Goal: Task Accomplishment & Management: Manage account settings

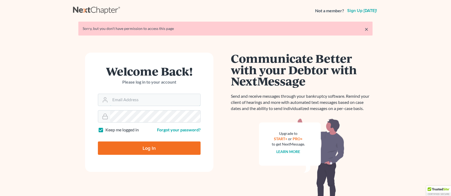
type input "sharonw@sfarthinglaw.com"
click at [180, 147] on input "Log In" at bounding box center [149, 148] width 103 height 13
type input "Thinking..."
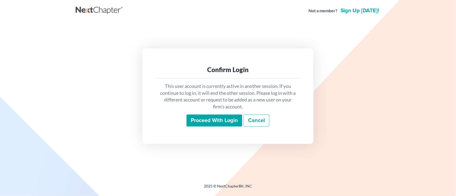
click at [199, 124] on input "Proceed with login" at bounding box center [215, 121] width 56 height 12
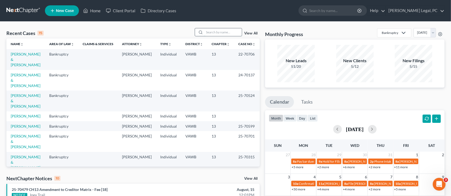
click at [221, 29] on input "search" at bounding box center [222, 32] width 37 height 8
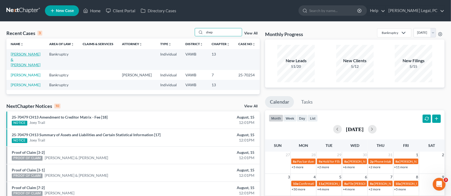
type input "shep"
click at [20, 59] on link "Shepherd, Jackie & James" at bounding box center [26, 59] width 30 height 15
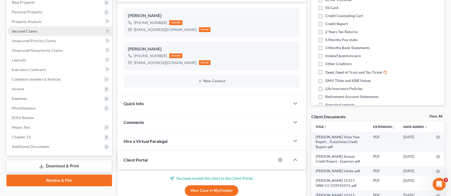
scroll to position [71, 0]
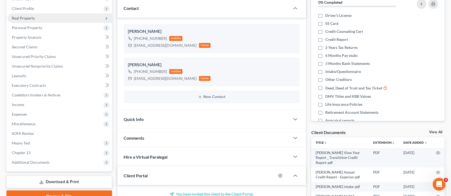
click at [32, 17] on span "Real Property" at bounding box center [23, 18] width 23 height 5
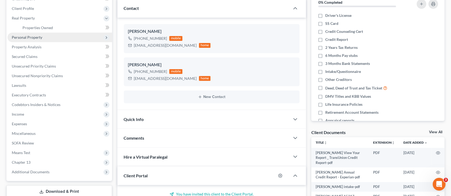
click at [30, 36] on span "Personal Property" at bounding box center [27, 37] width 30 height 5
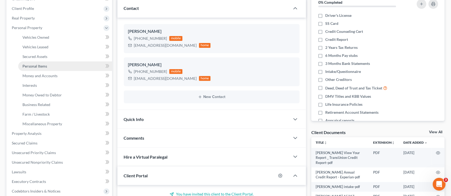
click at [31, 67] on span "Personal Items" at bounding box center [34, 66] width 25 height 5
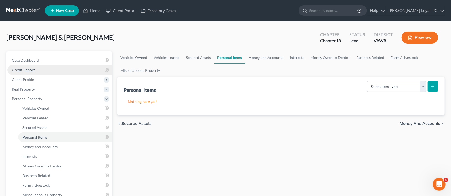
click at [21, 70] on span "Credit Report" at bounding box center [23, 70] width 23 height 5
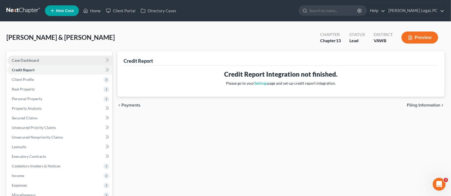
click at [56, 62] on link "Case Dashboard" at bounding box center [59, 61] width 105 height 10
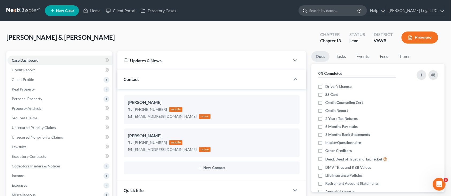
click at [352, 8] on input "search" at bounding box center [333, 11] width 49 height 10
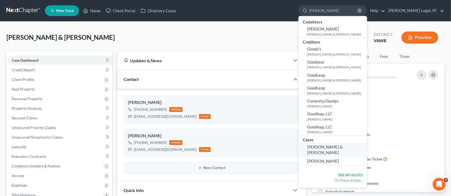
type input "goodpasture"
click at [343, 148] on span "Goodpasture, Anna & Newman, Kindra" at bounding box center [325, 150] width 36 height 10
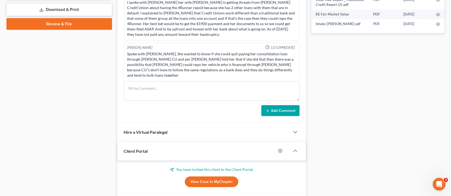
scroll to position [250, 0]
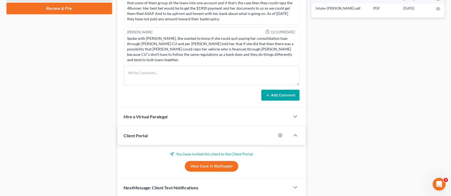
click at [167, 136] on div "Client Portal" at bounding box center [196, 136] width 159 height 18
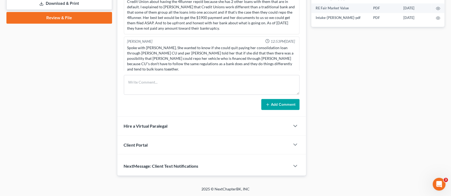
scroll to position [236, 0]
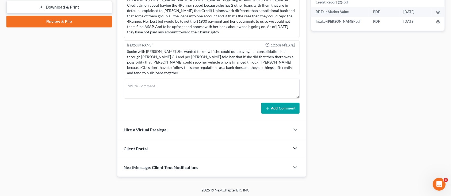
click at [296, 148] on polyline "button" at bounding box center [295, 149] width 3 height 2
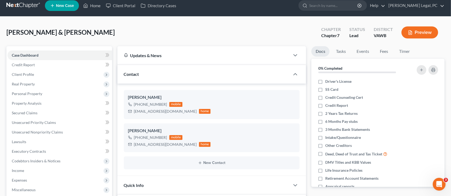
scroll to position [0, 0]
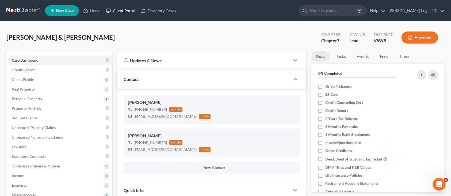
click at [117, 10] on link "Client Portal" at bounding box center [120, 11] width 35 height 10
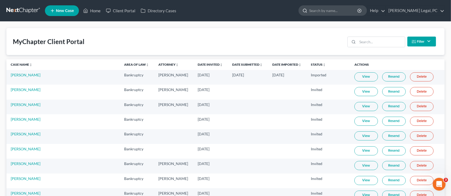
click at [338, 10] on input "search" at bounding box center [333, 11] width 49 height 10
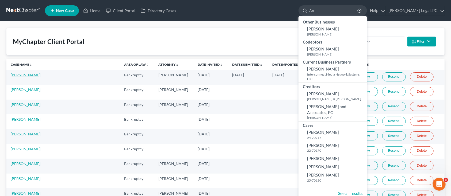
type input "A"
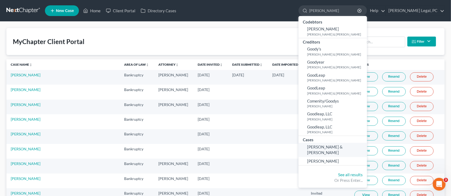
type input "Goodpasture"
click at [331, 153] on span "Goodpasture, Anna & Newman, Kindra" at bounding box center [325, 150] width 36 height 10
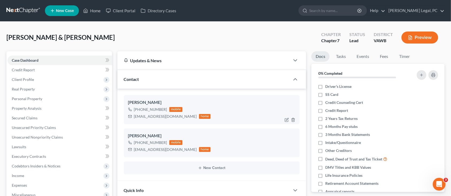
click at [253, 101] on div "Anna Goodpasture" at bounding box center [211, 103] width 167 height 6
click at [123, 8] on link "Client Portal" at bounding box center [120, 11] width 35 height 10
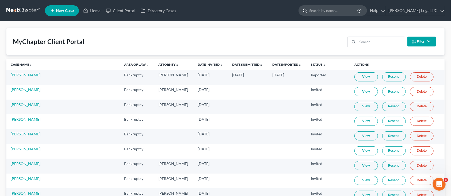
click at [343, 13] on input "search" at bounding box center [333, 11] width 49 height 10
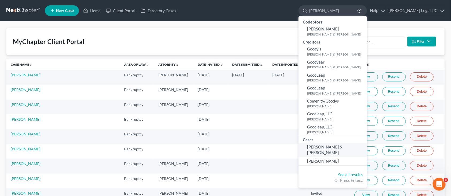
type input "goodpasture"
click at [334, 149] on span "Goodpasture, Anna & Newman, Kindra" at bounding box center [325, 150] width 36 height 10
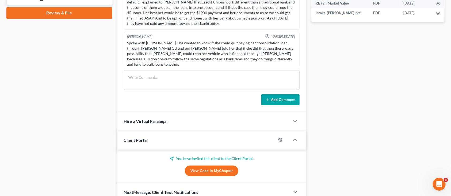
scroll to position [250, 0]
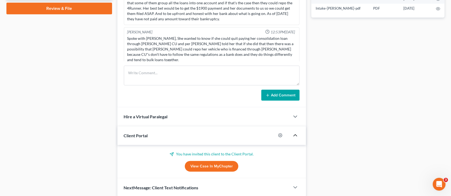
click at [297, 136] on icon "button" at bounding box center [295, 135] width 6 height 6
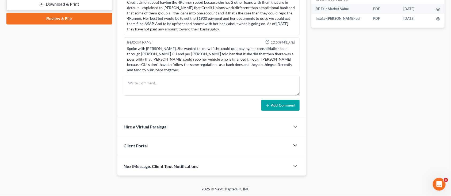
scroll to position [236, 0]
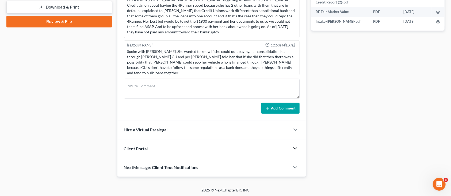
click at [135, 149] on span "Client Portal" at bounding box center [136, 148] width 24 height 5
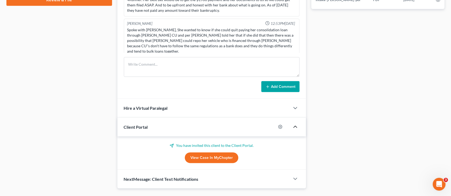
scroll to position [270, 0]
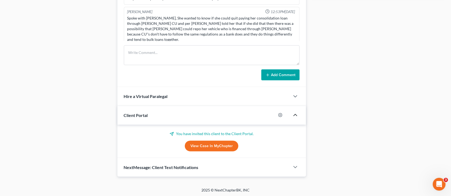
click at [223, 133] on p "You have invited this client to the Client Portal." at bounding box center [212, 133] width 176 height 5
click at [174, 133] on icon at bounding box center [172, 134] width 4 height 4
click at [203, 142] on link "View Case in MyChapter" at bounding box center [211, 146] width 53 height 11
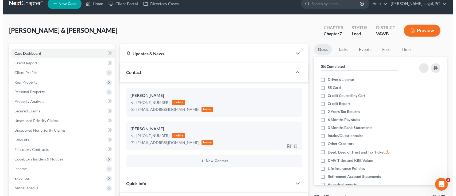
scroll to position [0, 0]
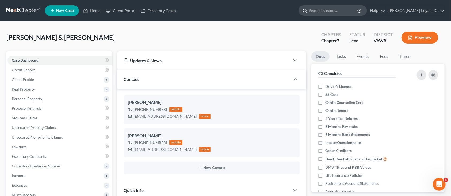
click at [357, 10] on input "search" at bounding box center [333, 11] width 49 height 10
click at [129, 11] on link "Client Portal" at bounding box center [120, 11] width 35 height 10
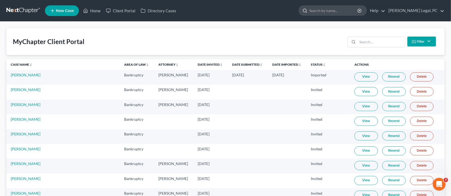
click at [336, 7] on input "search" at bounding box center [333, 11] width 49 height 10
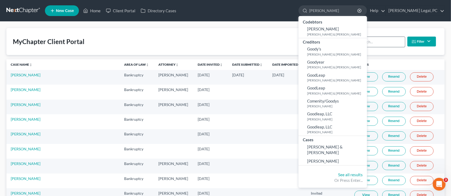
type input "goodpasture"
click at [393, 41] on input "search" at bounding box center [381, 42] width 47 height 10
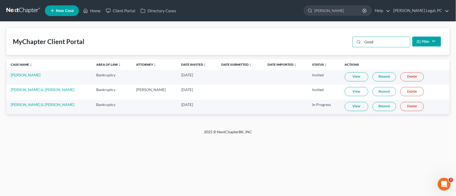
type input "Good"
click at [388, 107] on link "Resend" at bounding box center [385, 106] width 24 height 9
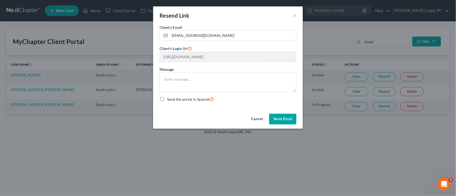
click at [280, 116] on button "Send Email" at bounding box center [282, 119] width 27 height 11
